Goal: Task Accomplishment & Management: Use online tool/utility

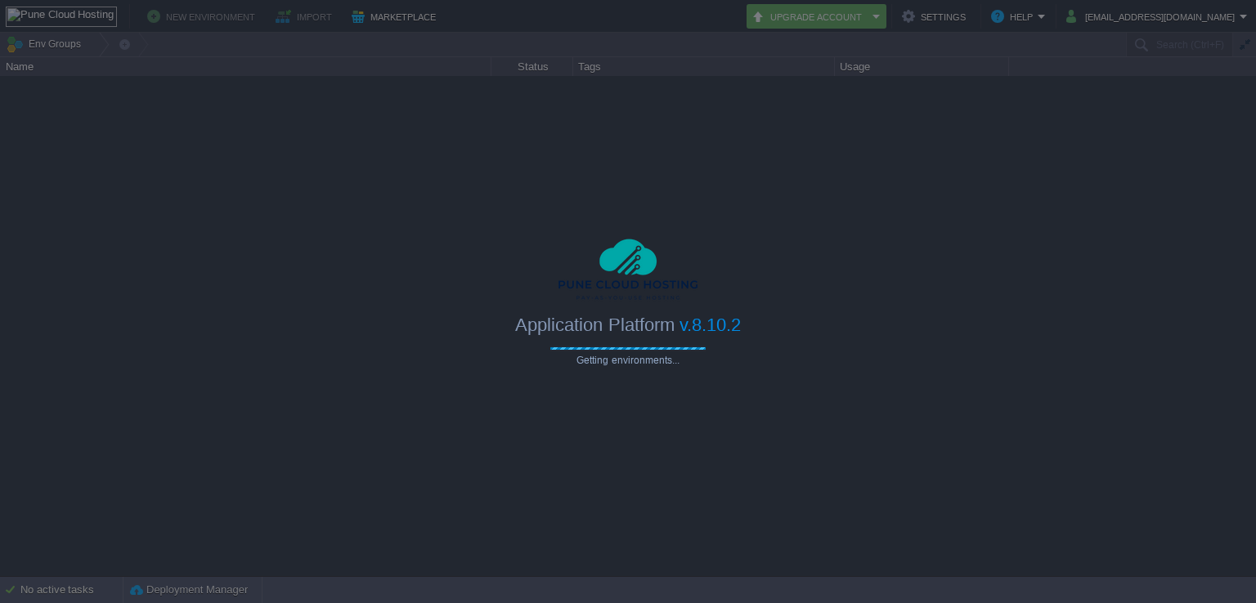
type input "Search (Ctrl+F)"
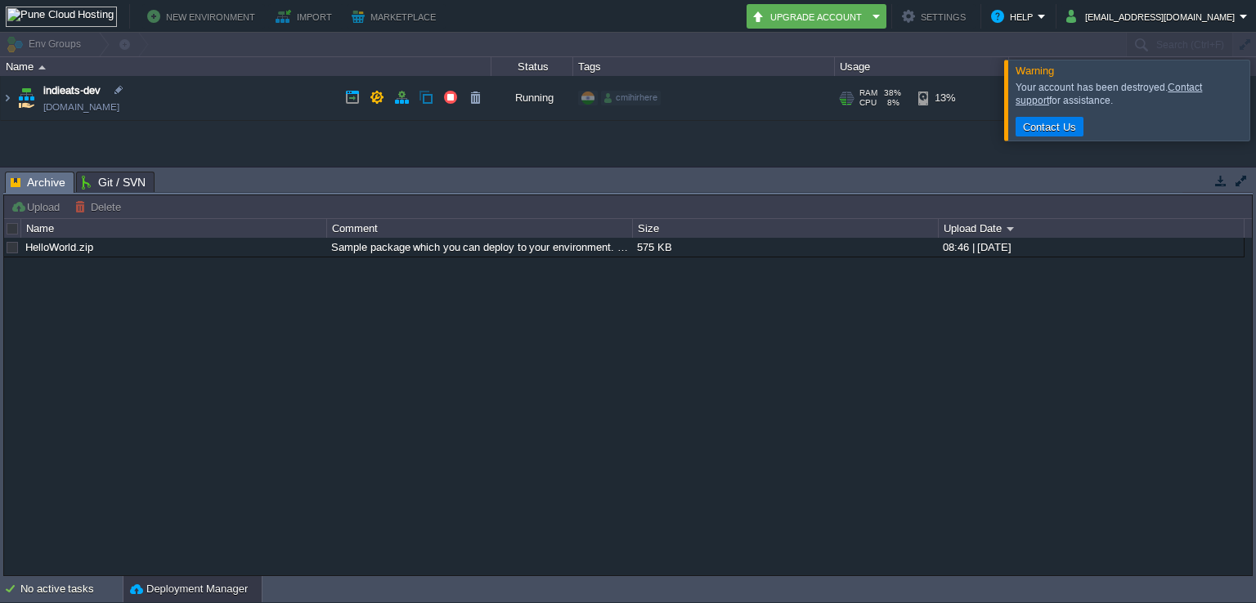
click at [302, 110] on td "indieats-dev indieats-dev.cloudjiffy.net" at bounding box center [246, 98] width 491 height 45
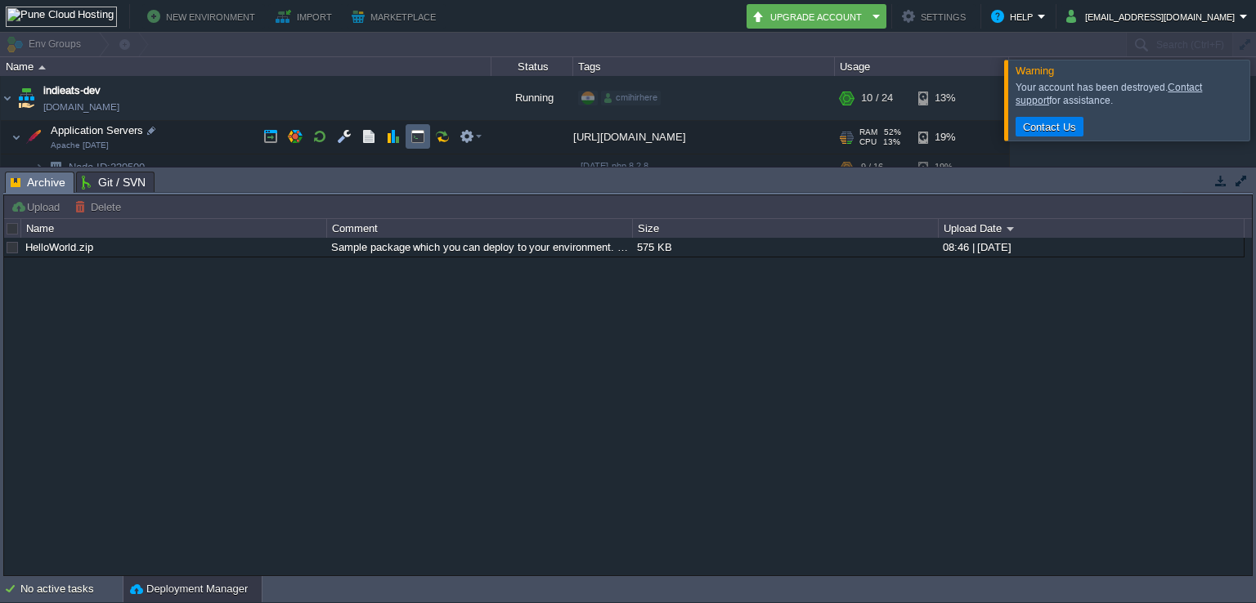
click at [419, 132] on button "button" at bounding box center [417, 136] width 15 height 15
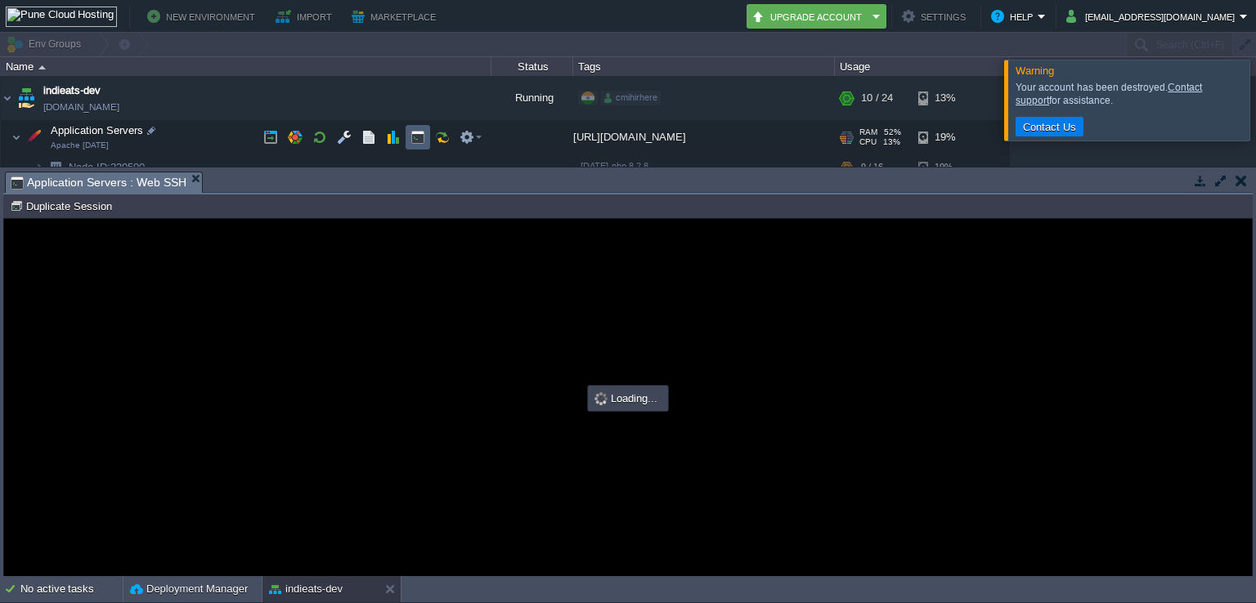
type input "#000000"
